Goal: Task Accomplishment & Management: Use online tool/utility

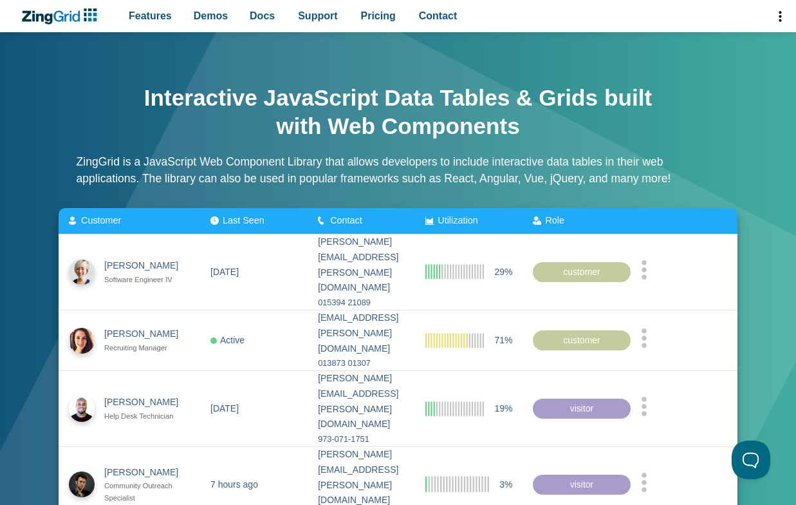
click at [780, 17] on span "App Header" at bounding box center [779, 16] width 33 height 32
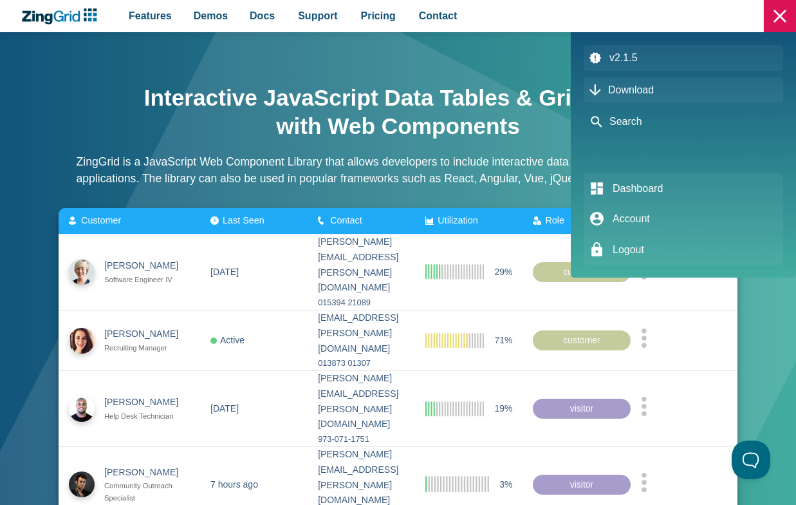
click at [642, 126] on span "Search" at bounding box center [684, 122] width 200 height 26
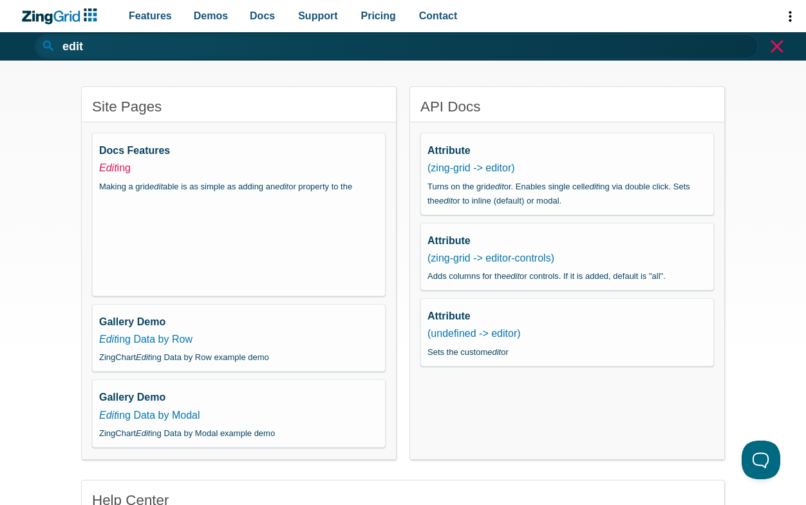
click at [102, 167] on em "Edit" at bounding box center [108, 167] width 18 height 11
click at [163, 344] on link "Edit ing Data by Row" at bounding box center [145, 338] width 93 height 11
click at [178, 420] on link "Edit ing Data by Modal" at bounding box center [149, 414] width 101 height 11
type input "Editing Data by Modal"
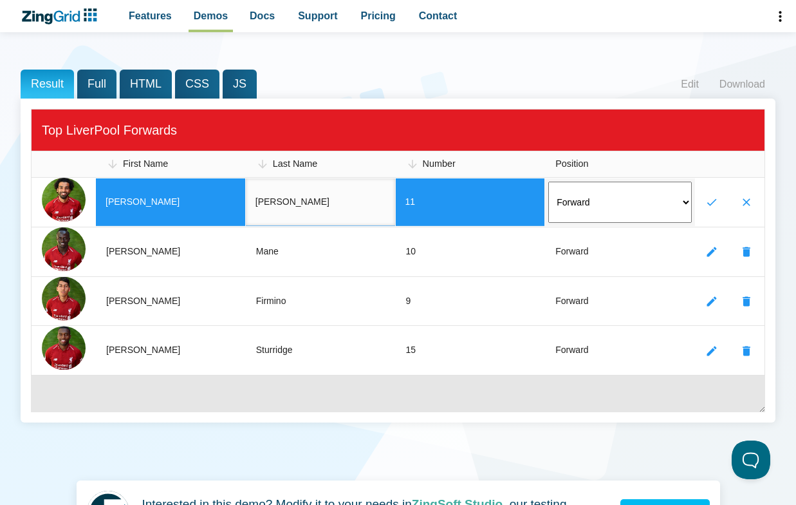
click at [335, 199] on input "[PERSON_NAME]" at bounding box center [320, 202] width 149 height 48
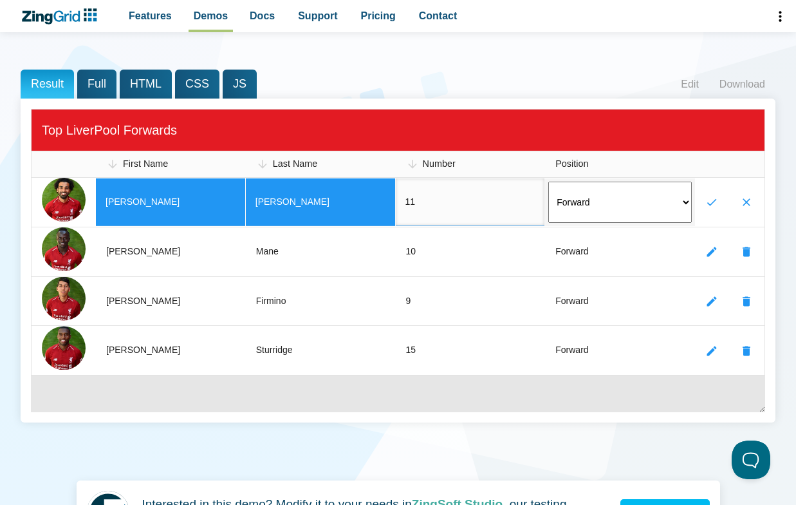
click at [487, 198] on input "11" at bounding box center [470, 202] width 149 height 48
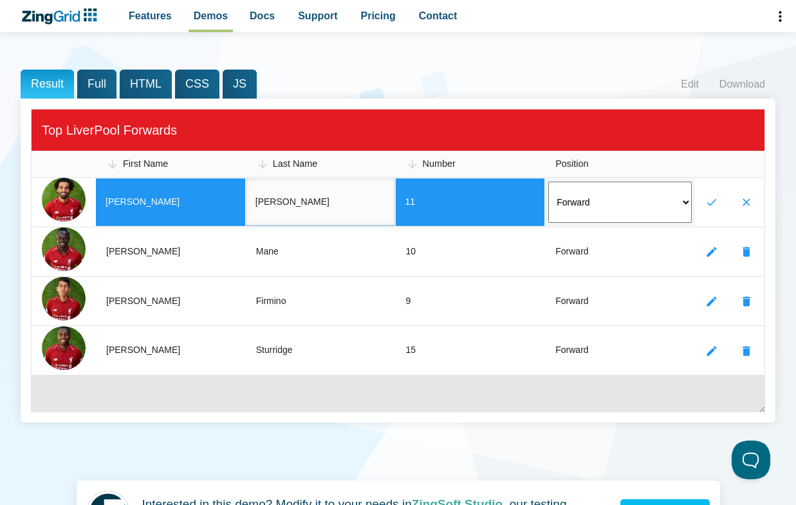
click at [340, 205] on input "[PERSON_NAME]" at bounding box center [320, 202] width 149 height 48
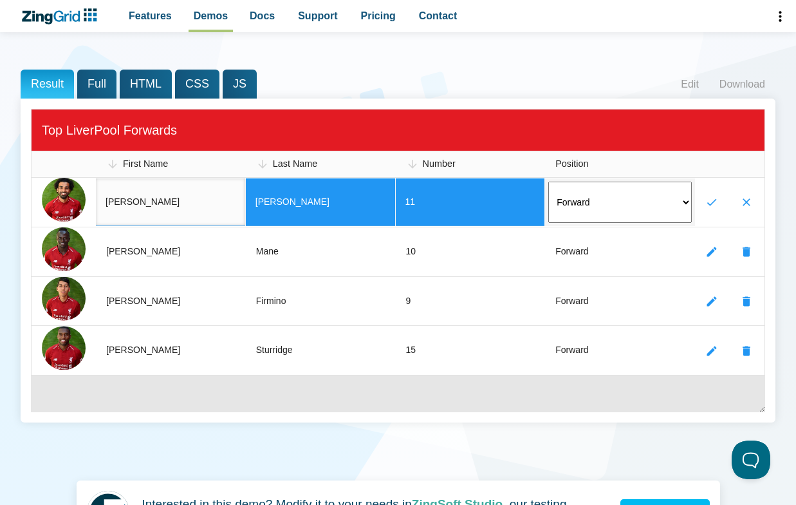
click at [197, 185] on input "[PERSON_NAME]" at bounding box center [170, 202] width 149 height 48
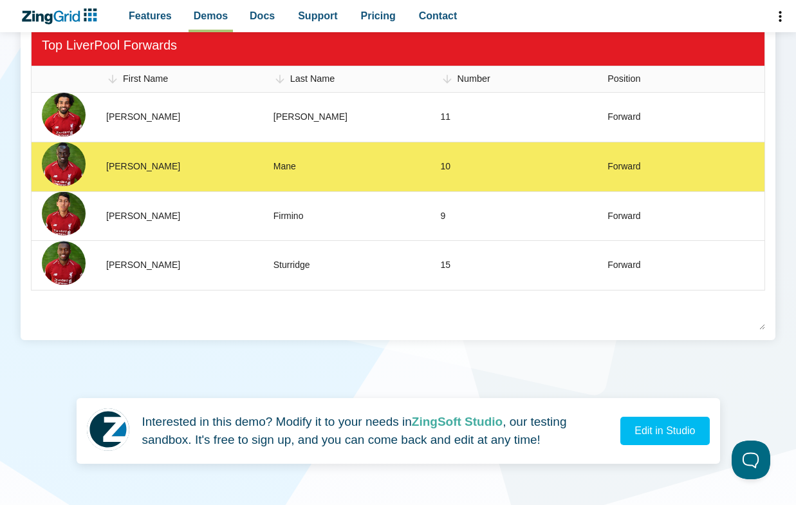
click at [287, 153] on zg-cell "Mane" at bounding box center [346, 167] width 167 height 50
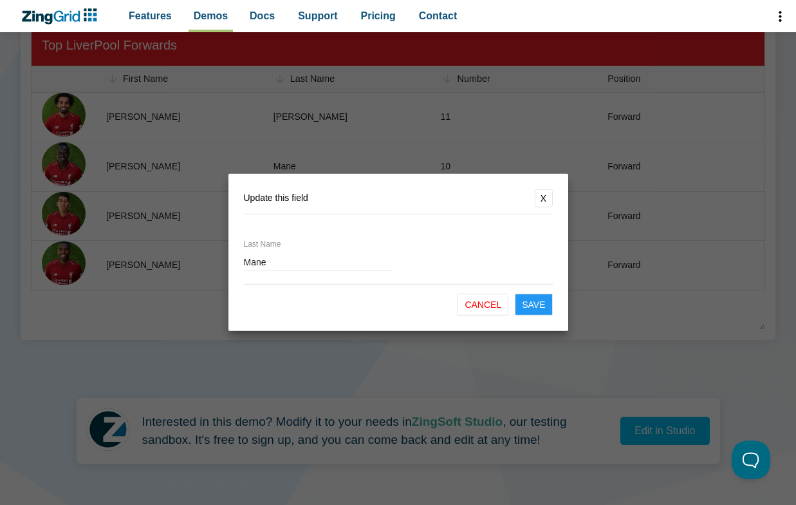
click at [548, 200] on button "X" at bounding box center [544, 198] width 18 height 18
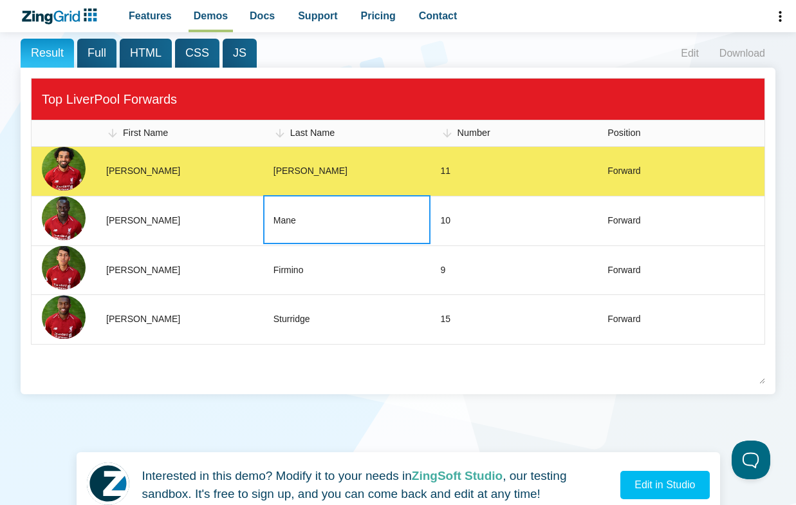
scroll to position [168, 0]
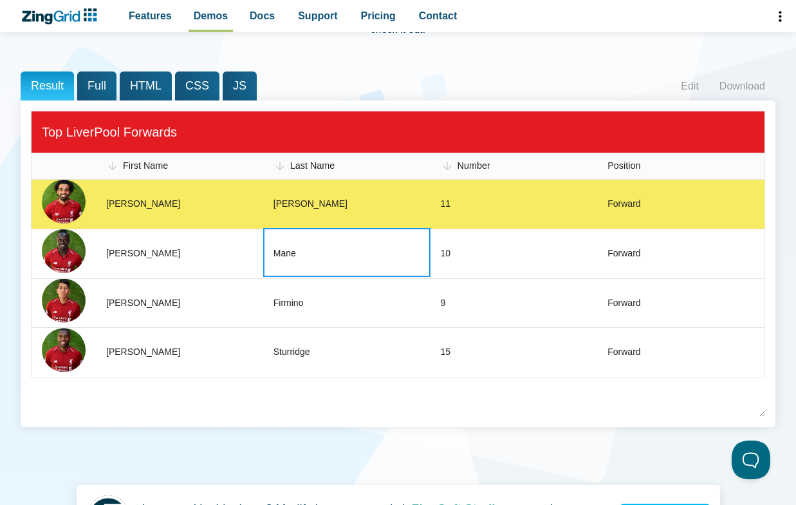
click at [445, 200] on div "11" at bounding box center [446, 203] width 10 height 15
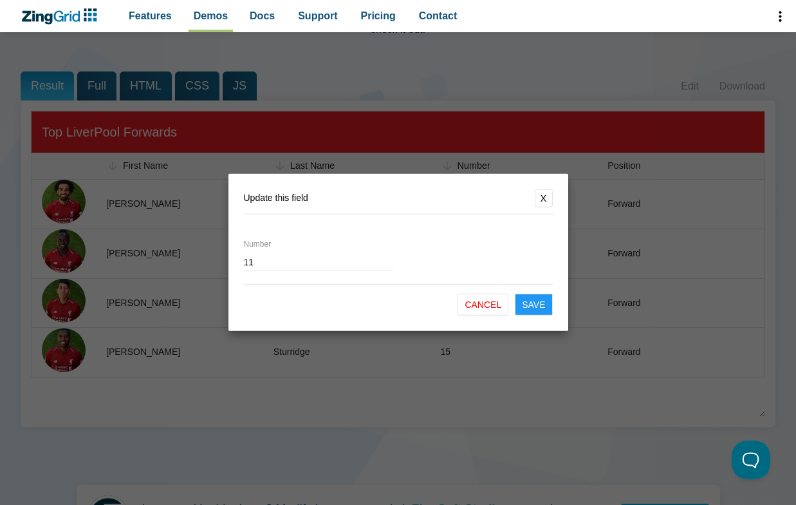
click at [545, 196] on button "X" at bounding box center [544, 198] width 18 height 18
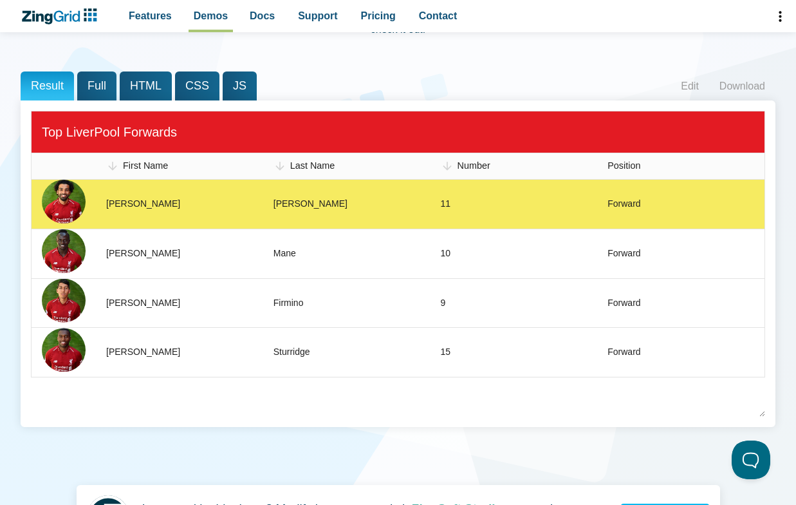
click at [158, 196] on zg-cell "[PERSON_NAME]" at bounding box center [179, 204] width 167 height 49
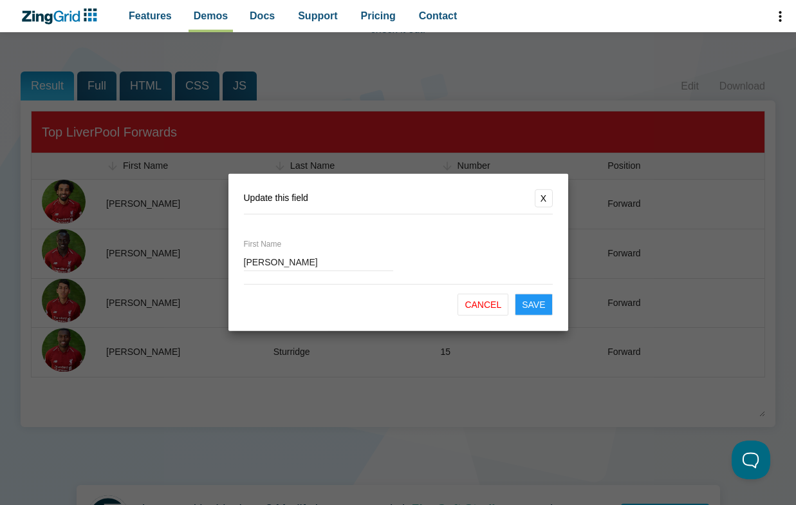
click at [541, 194] on button "X" at bounding box center [544, 198] width 18 height 18
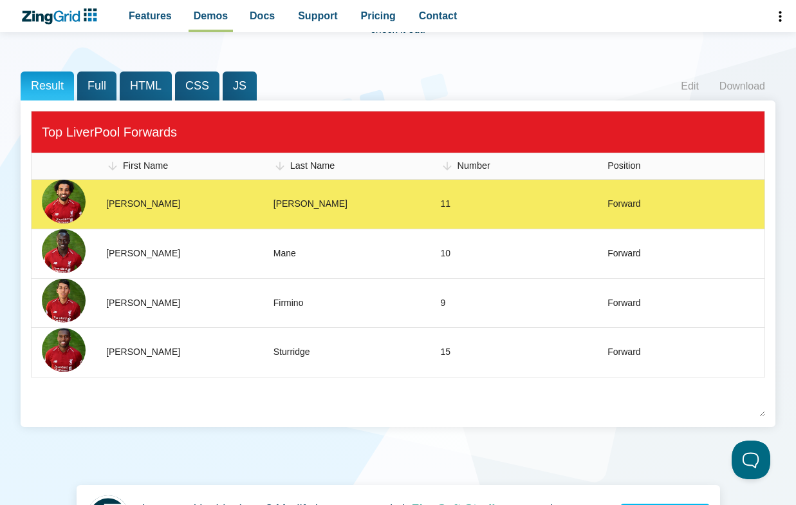
click at [325, 200] on zg-cell "[PERSON_NAME]" at bounding box center [346, 204] width 167 height 49
click at [326, 200] on zg-cell "[PERSON_NAME]" at bounding box center [346, 204] width 167 height 49
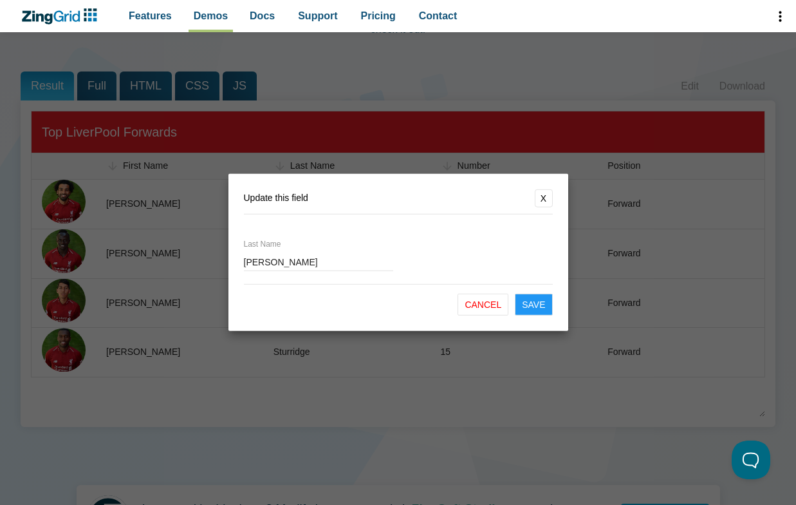
click at [550, 194] on button "X" at bounding box center [544, 198] width 18 height 18
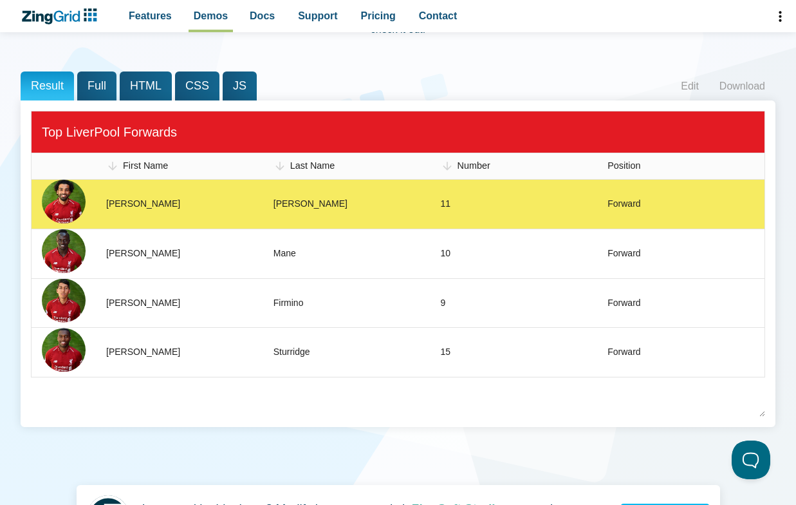
click at [492, 203] on zg-cell "11" at bounding box center [514, 204] width 167 height 49
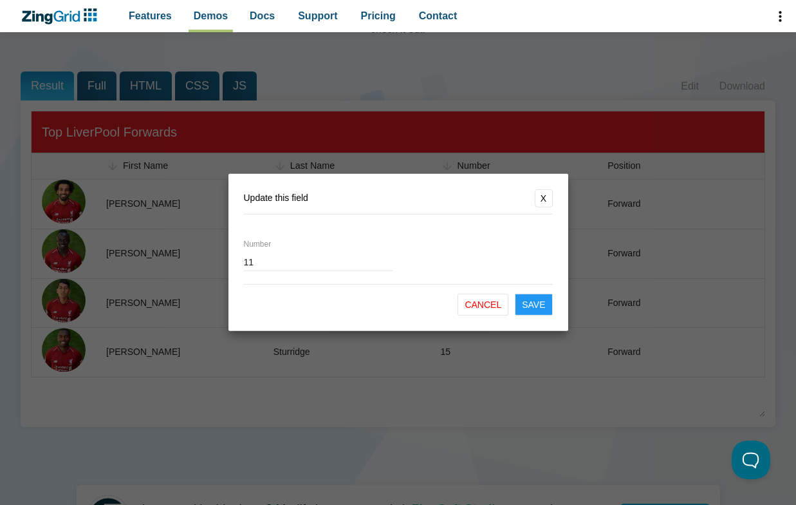
click at [552, 193] on form "Update this field X Number 11 Cancel Save" at bounding box center [398, 252] width 340 height 157
click at [541, 194] on button "X" at bounding box center [544, 198] width 18 height 18
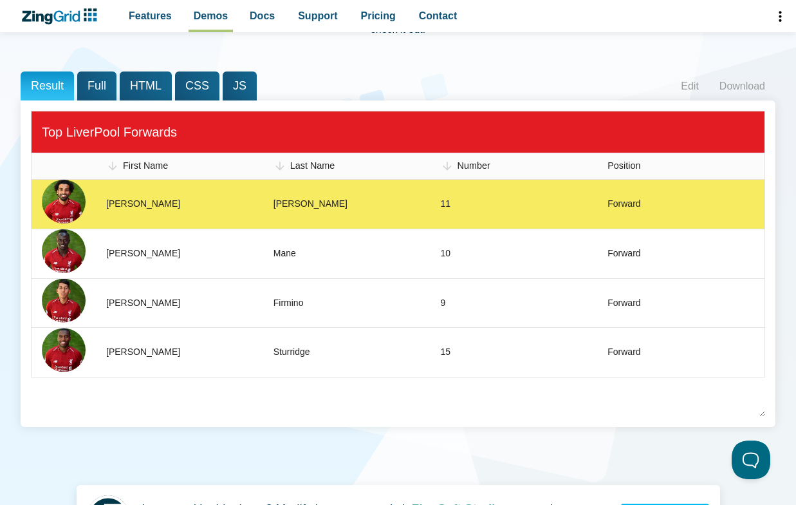
click at [619, 200] on div "Forward" at bounding box center [624, 203] width 33 height 15
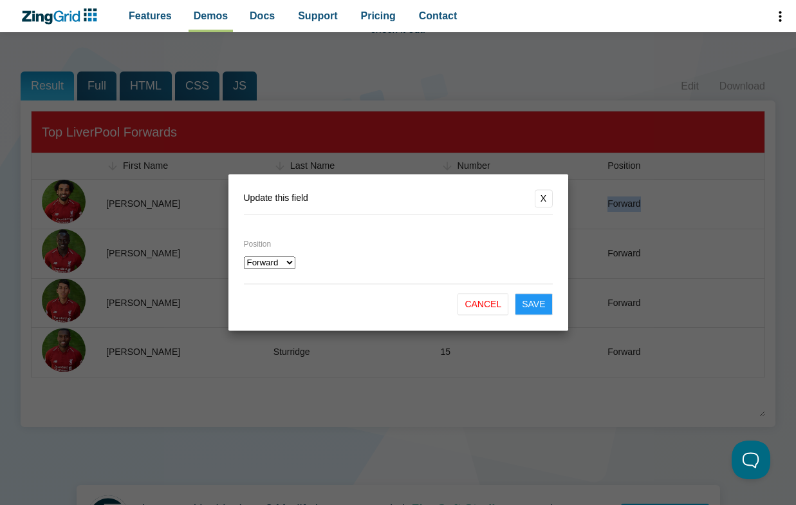
click at [267, 263] on select "Forward Midfielder" at bounding box center [269, 263] width 51 height 12
select select "Midfielder"
click at [244, 257] on select "Forward Midfielder" at bounding box center [269, 263] width 51 height 12
click at [543, 199] on button "X" at bounding box center [544, 198] width 18 height 18
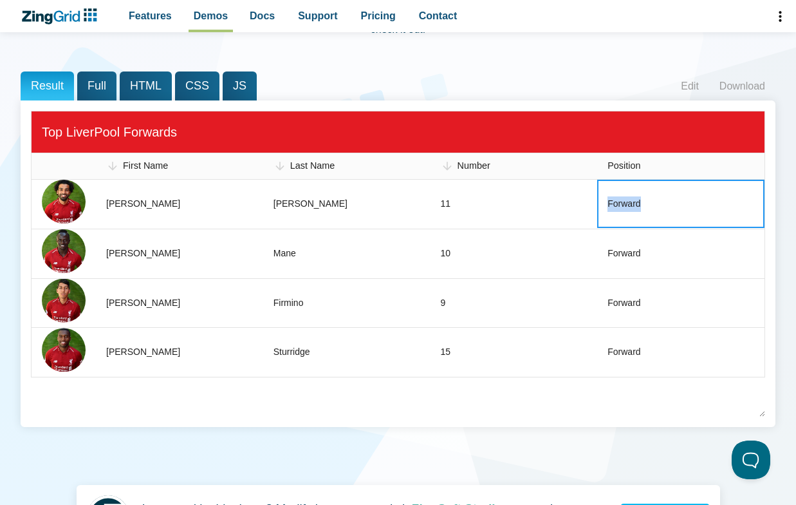
click at [89, 86] on span "Full" at bounding box center [96, 85] width 39 height 29
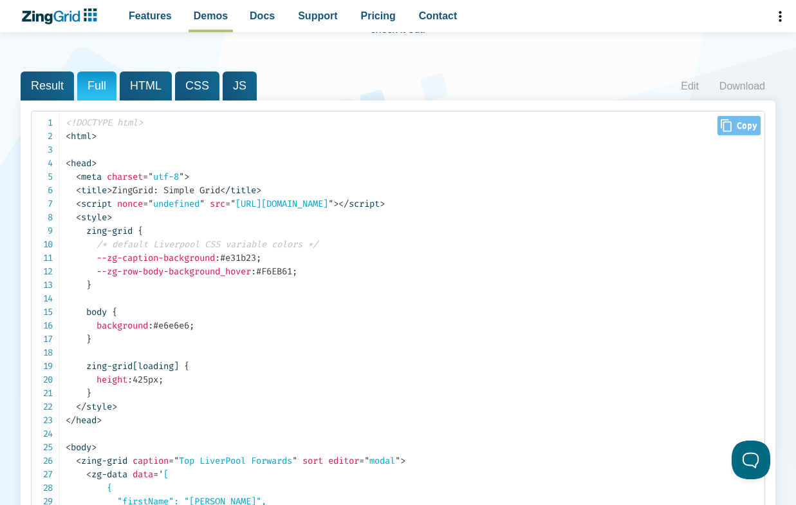
scroll to position [465, 0]
